Goal: Transaction & Acquisition: Purchase product/service

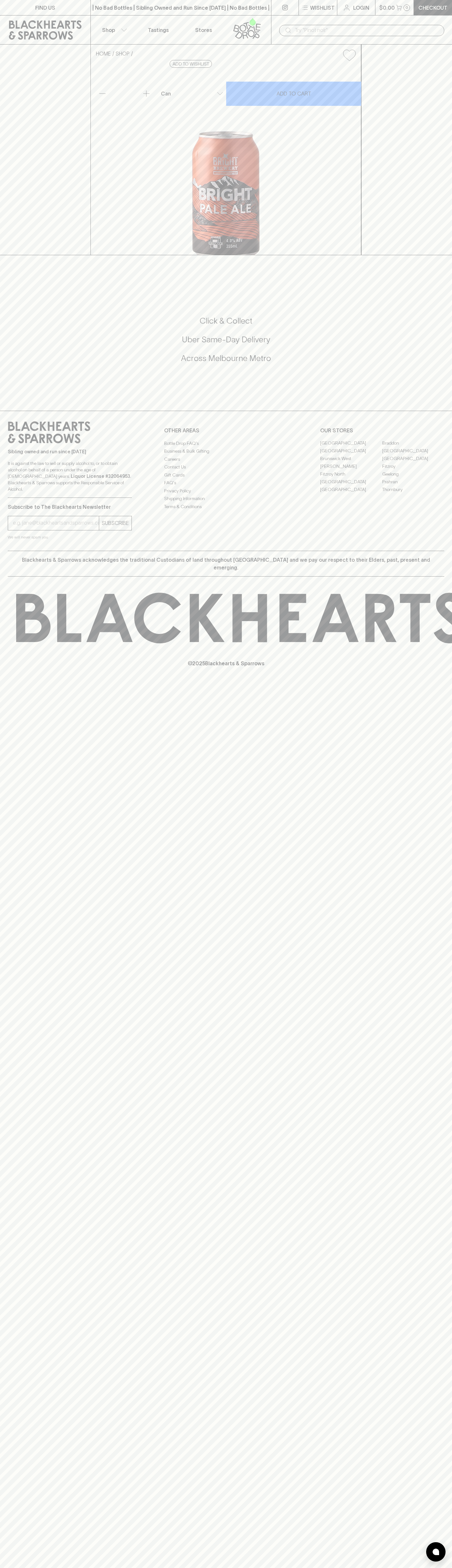
click at [390, 16] on div "​" at bounding box center [361, 30] width 181 height 29
click at [449, 230] on div "HOME SHOP Bright Brewing Pale Ale $5.50 Add to wishlist 10% discount when purch…" at bounding box center [226, 150] width 452 height 211
click at [140, 1567] on html "FIND US | No Bad Bottles | Sibling Owned and Run Since 2006 | No Bad Bottles | …" at bounding box center [226, 784] width 452 height 1568
click at [29, 69] on div "HOME SHOP Bright Brewing Pale Ale $5.50 Add to wishlist 10% discount when purch…" at bounding box center [226, 150] width 452 height 211
